Goal: Information Seeking & Learning: Understand process/instructions

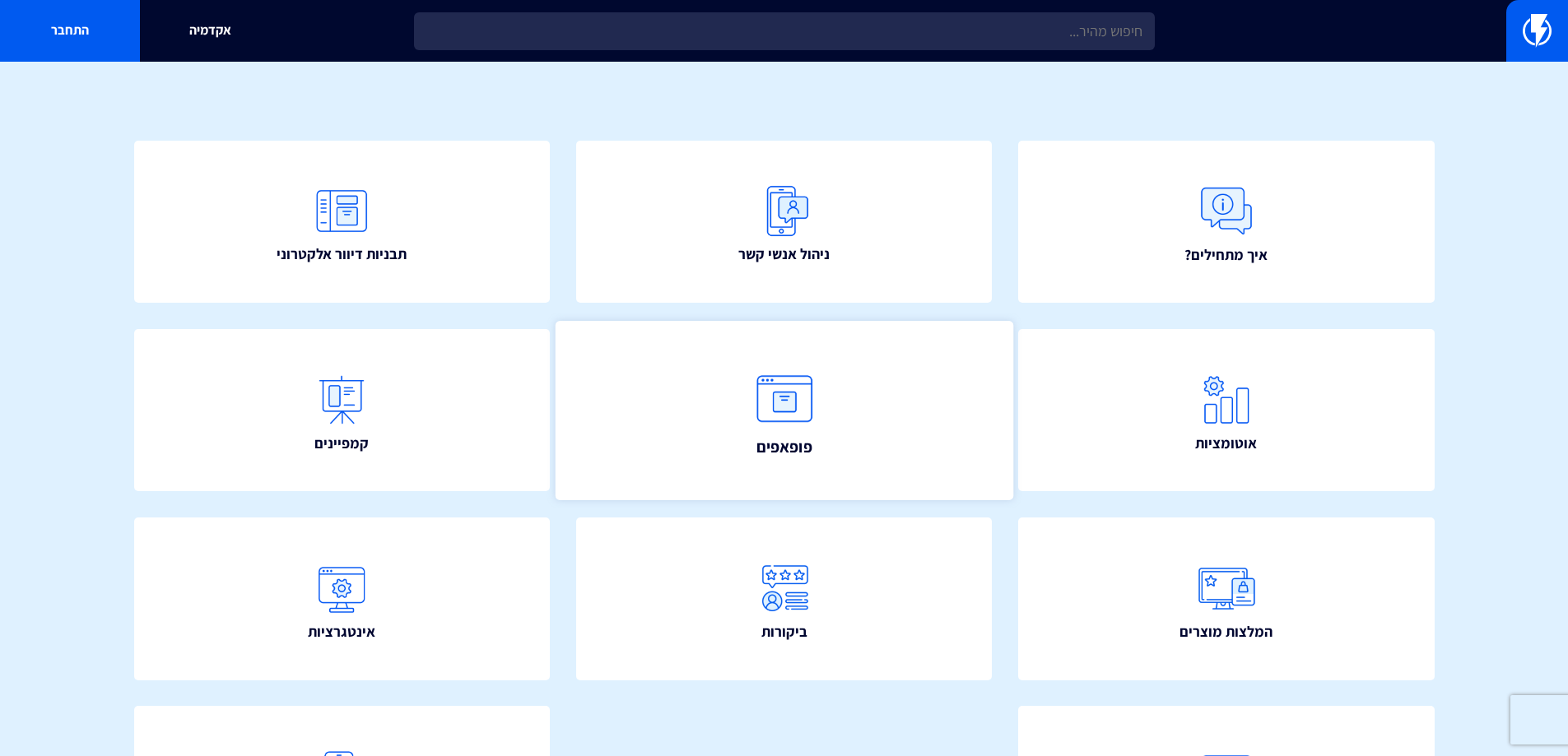
scroll to position [294, 0]
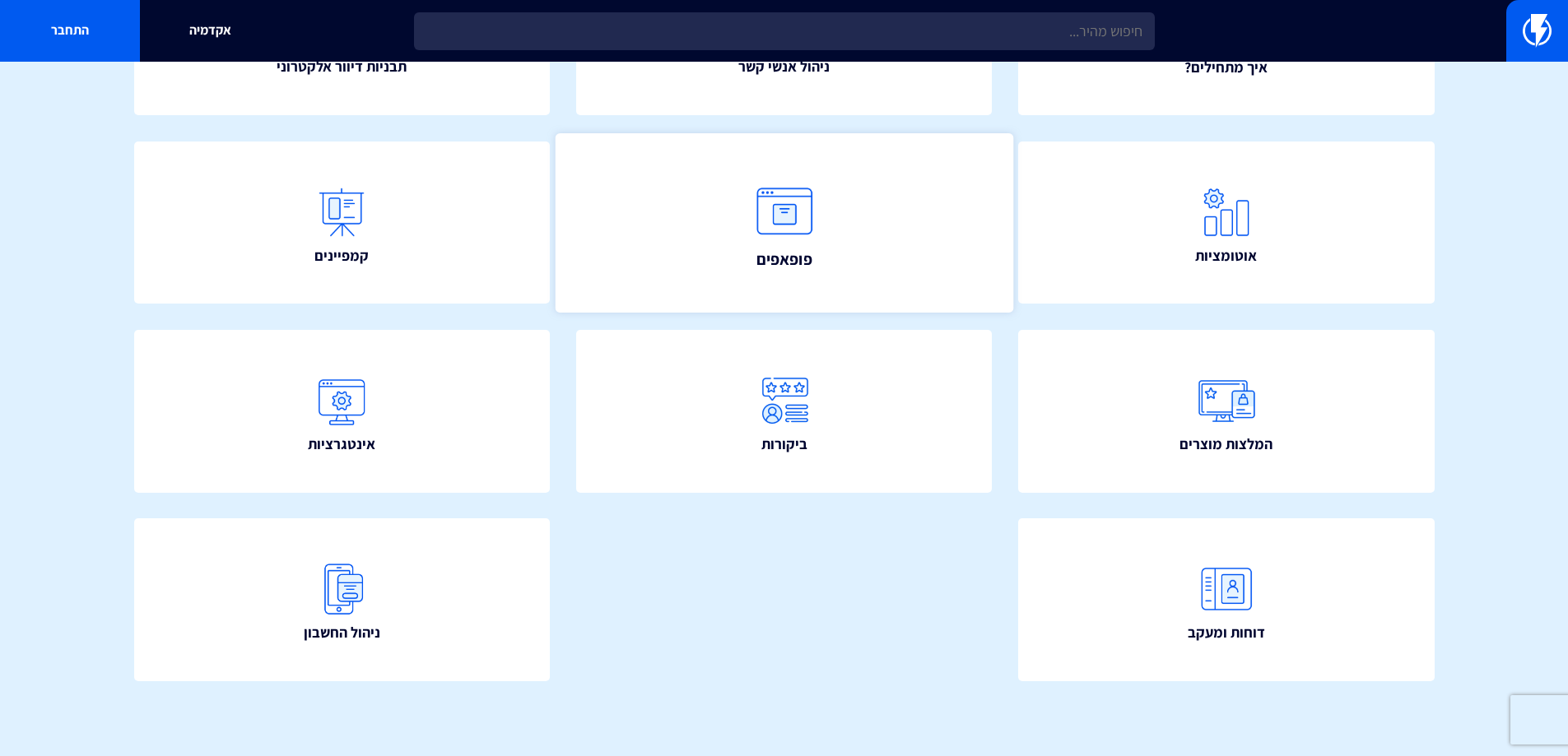
click at [881, 245] on link "פופאפים" at bounding box center [784, 222] width 458 height 179
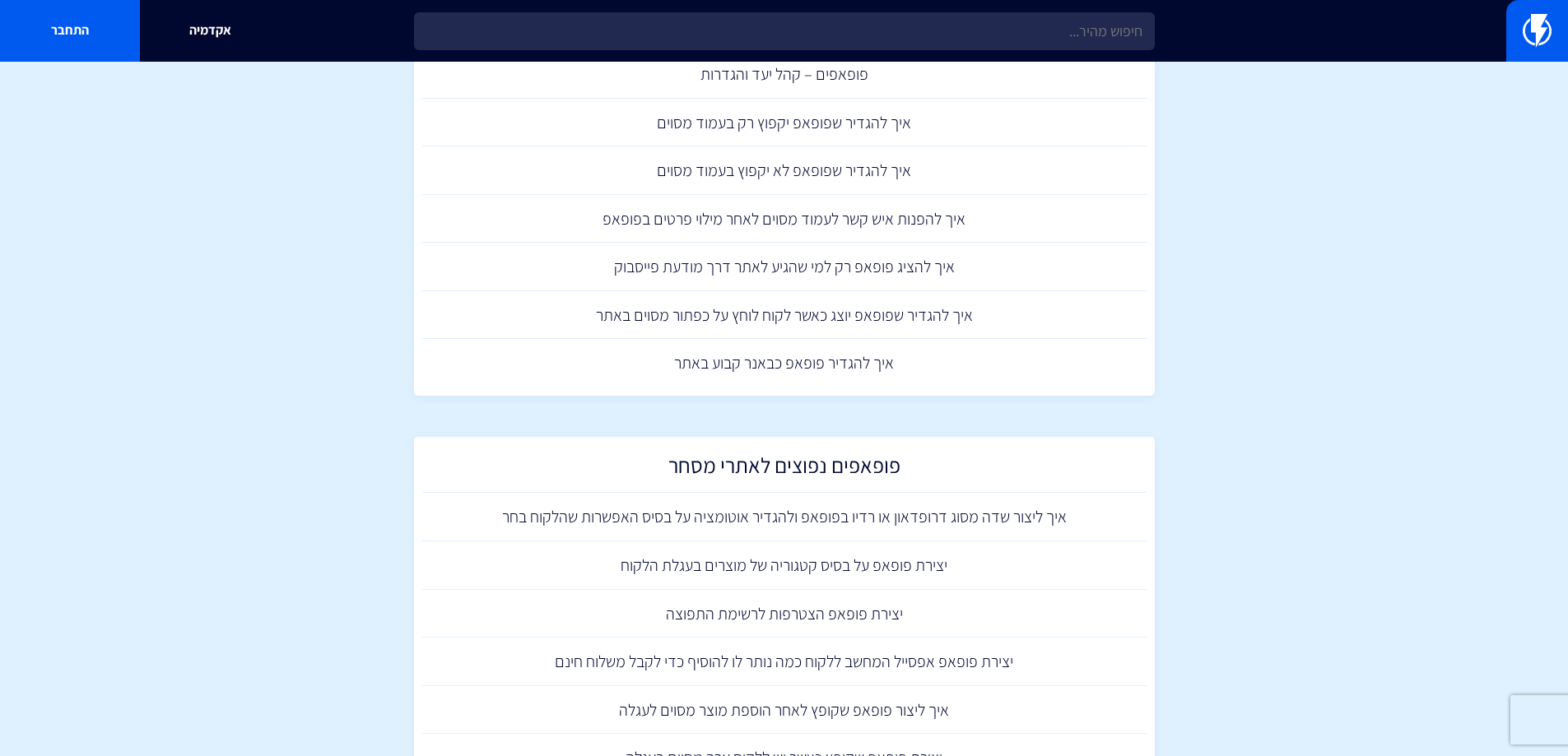
scroll to position [1070, 0]
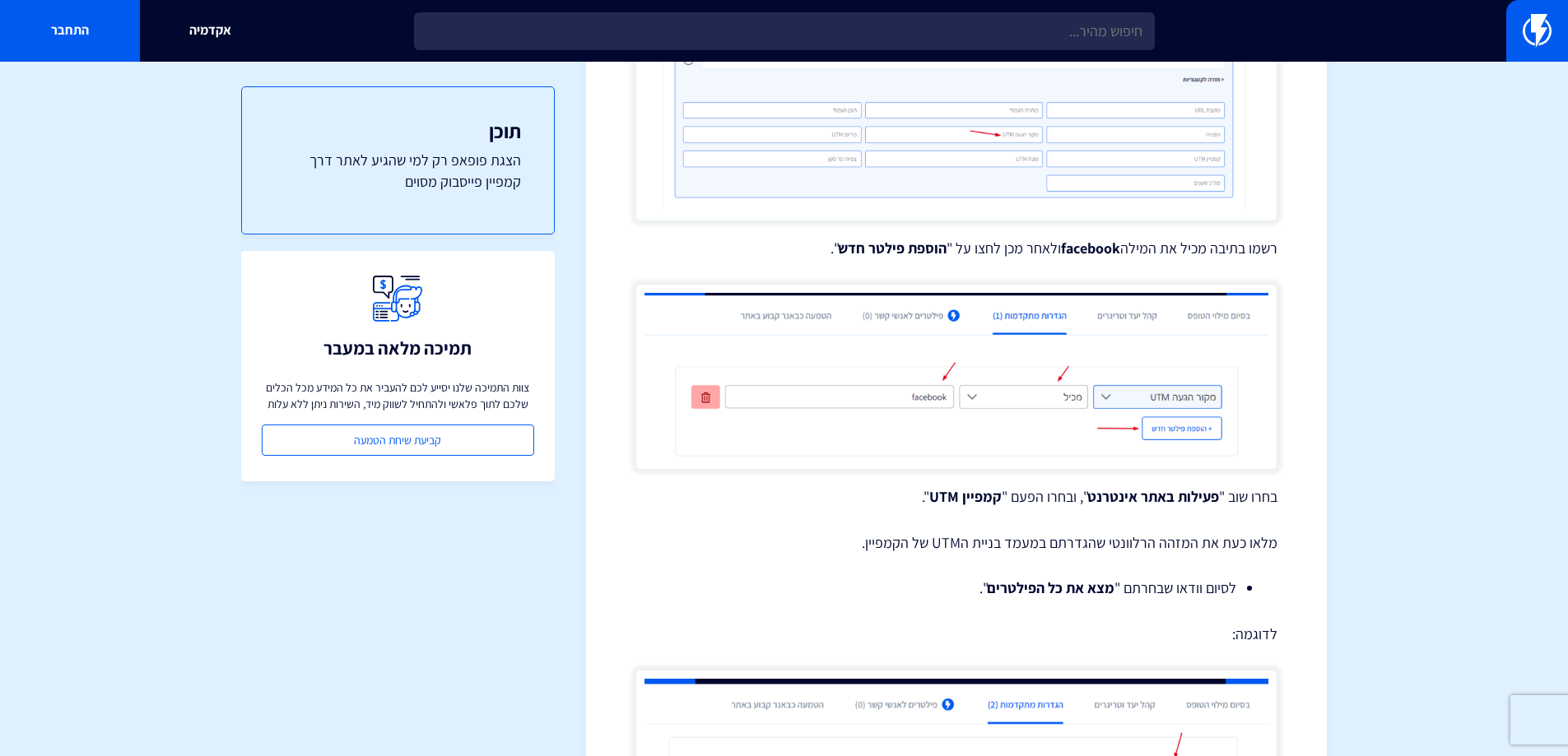
scroll to position [842, 0]
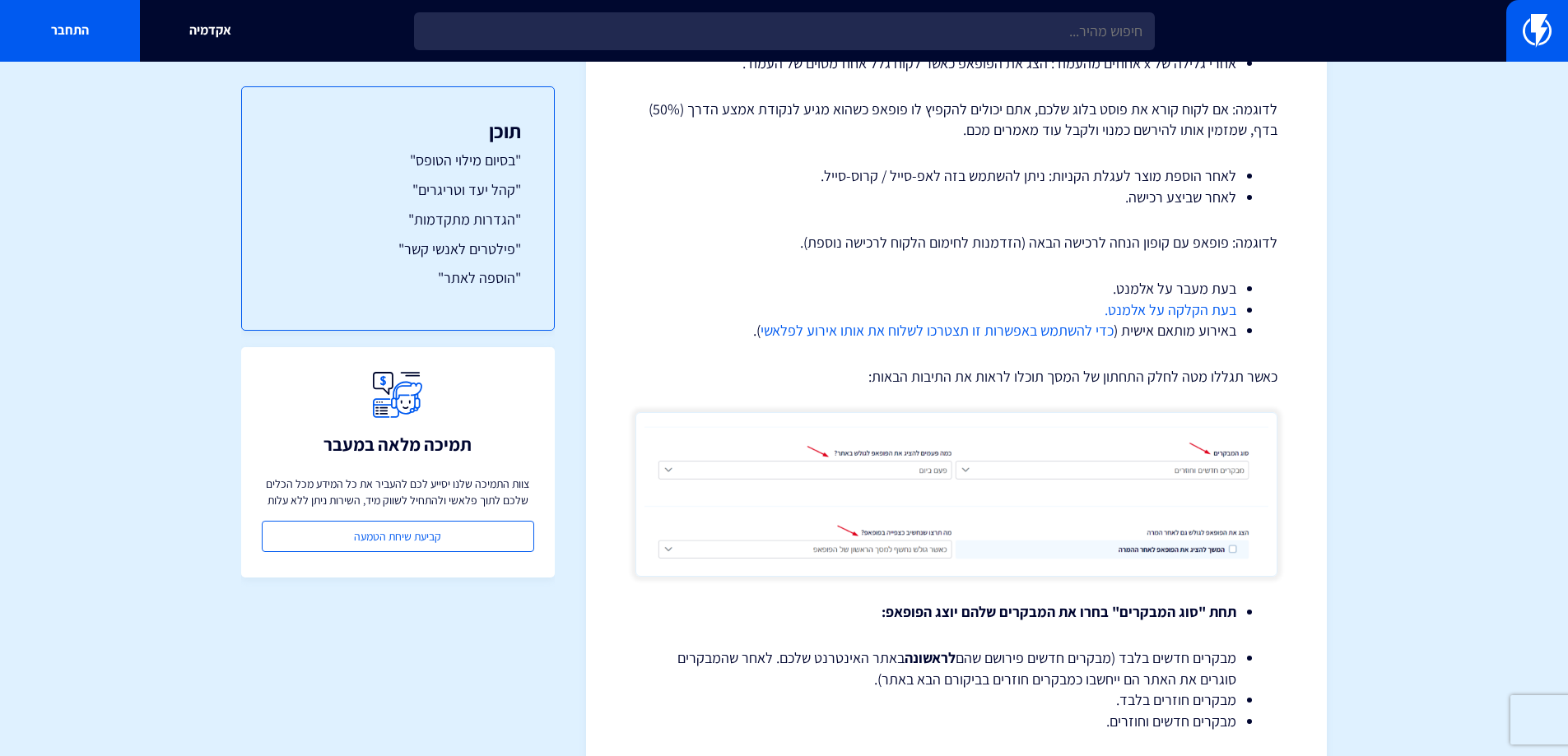
scroll to position [2304, 0]
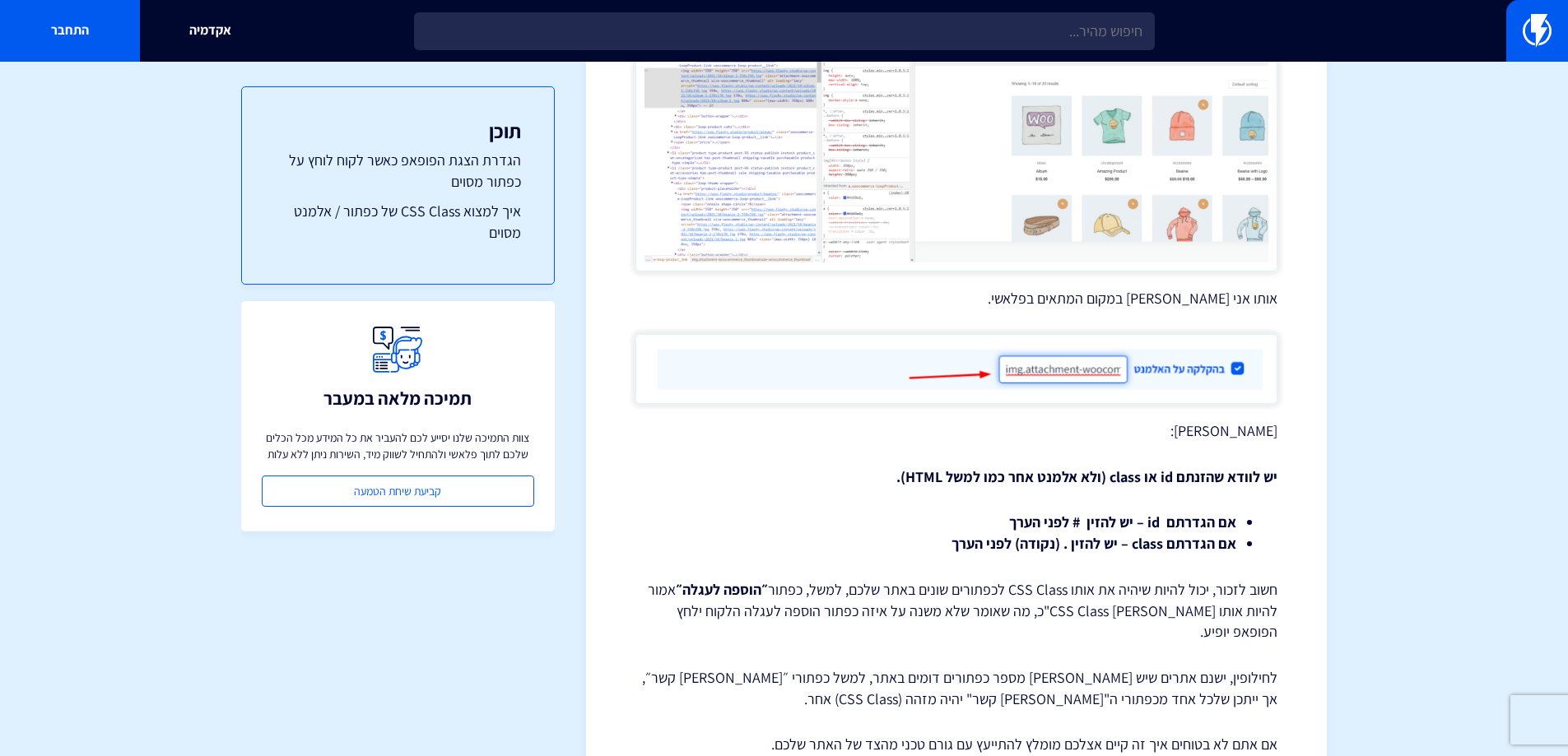
scroll to position [2731, 0]
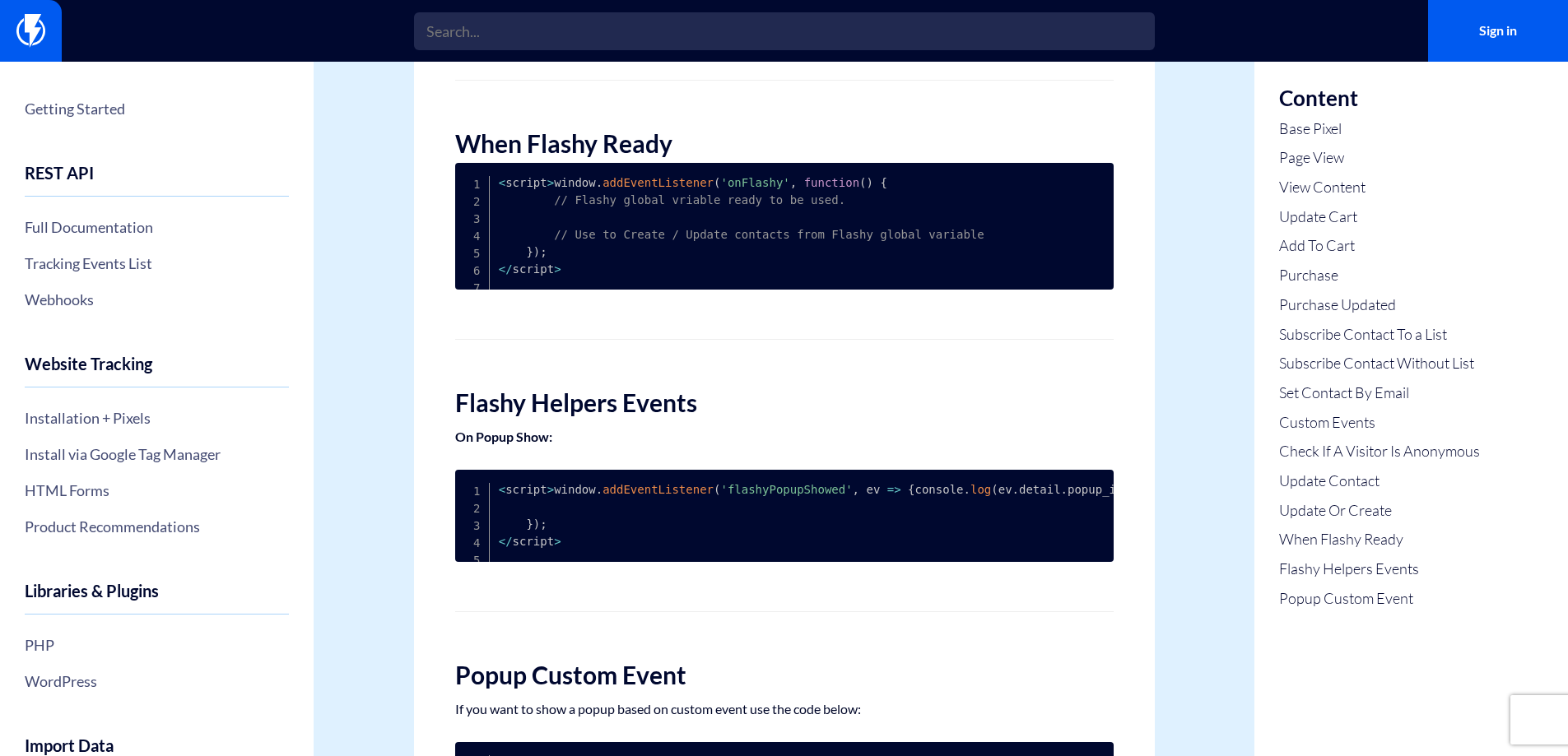
scroll to position [4960, 0]
